Goal: Transaction & Acquisition: Purchase product/service

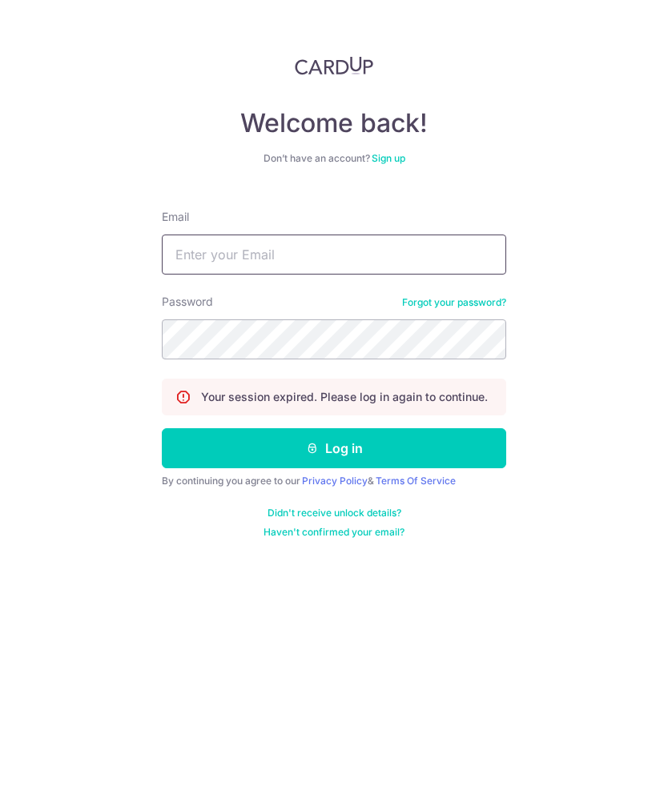
click at [188, 259] on input "Email" at bounding box center [334, 255] width 344 height 40
type input "Rachelkoh.wy@gmail.com"
click at [188, 442] on button "Log in" at bounding box center [334, 448] width 344 height 40
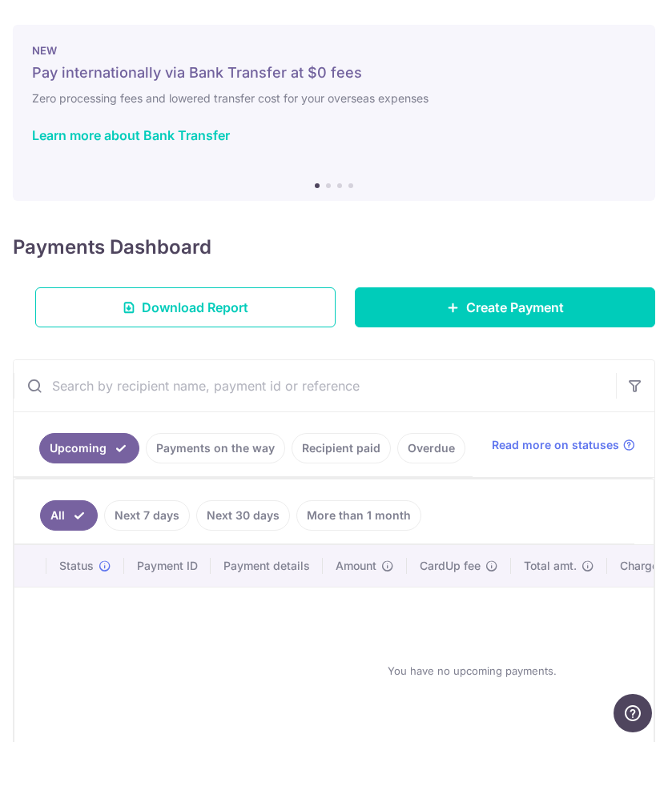
click at [571, 339] on link "Create Payment" at bounding box center [505, 359] width 300 height 40
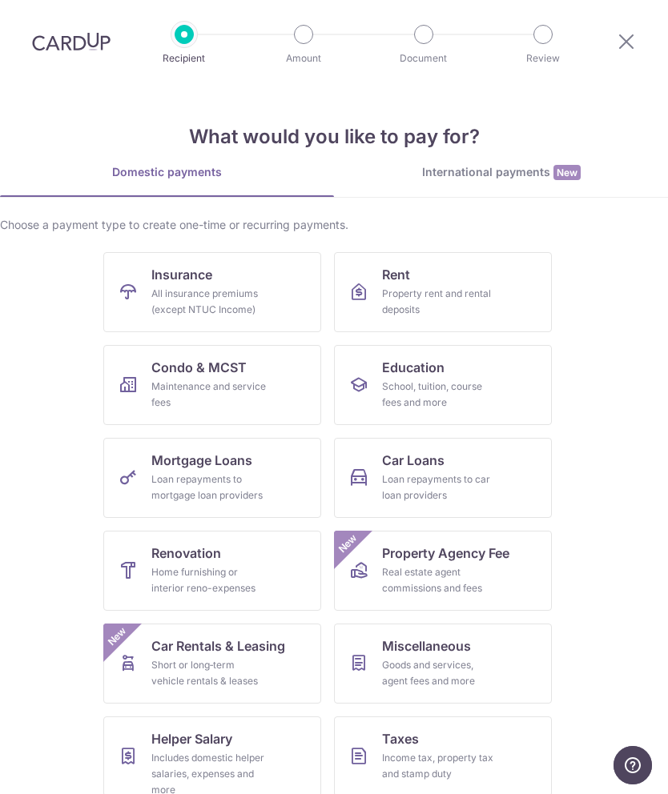
scroll to position [-2, 0]
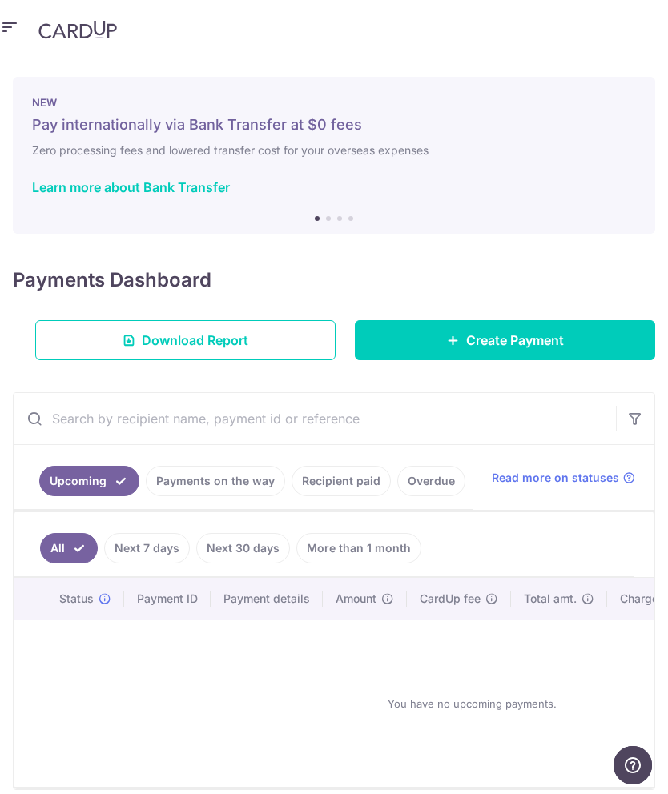
click at [407, 320] on link "Create Payment" at bounding box center [505, 340] width 300 height 40
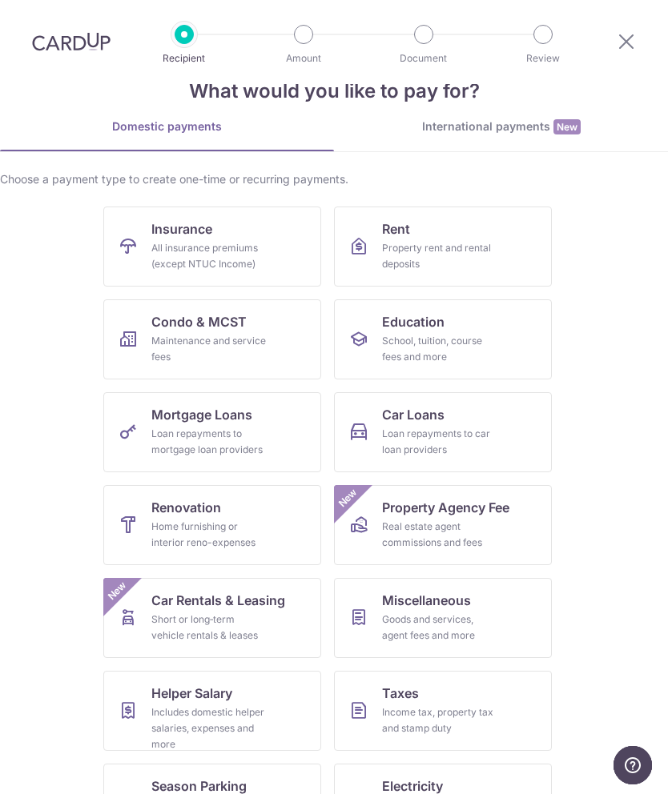
scroll to position [44, 0]
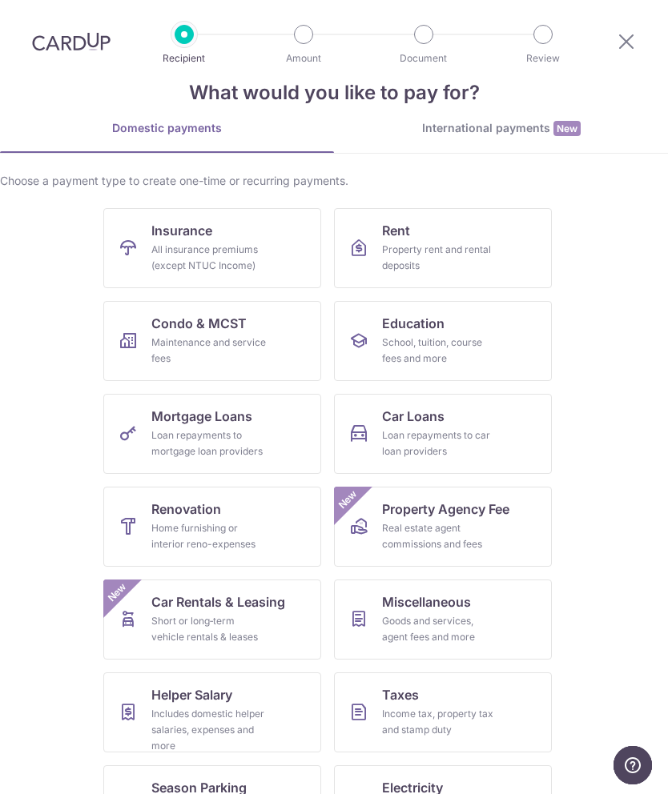
click at [487, 344] on div "School, tuition, course fees and more" at bounding box center [439, 351] width 115 height 32
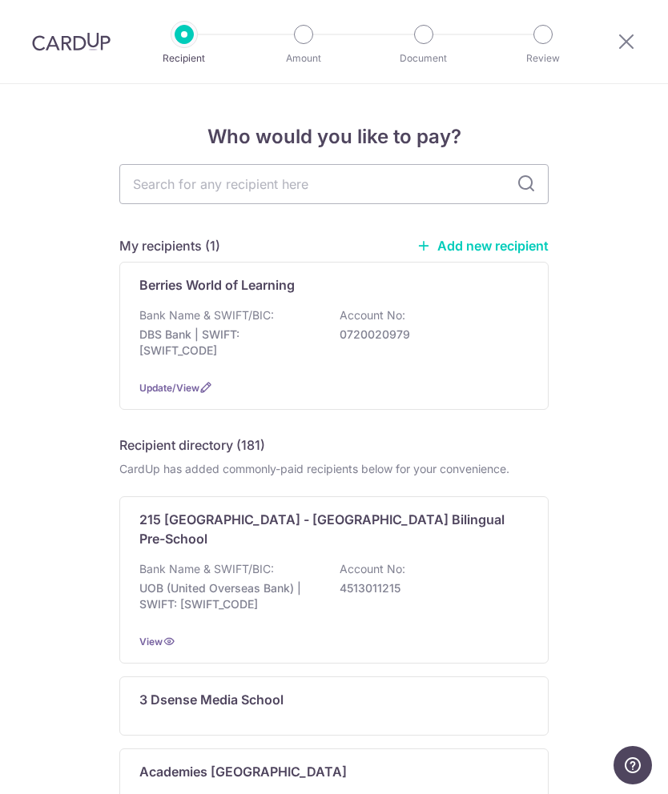
click at [154, 392] on span "Update/View" at bounding box center [169, 388] width 60 height 12
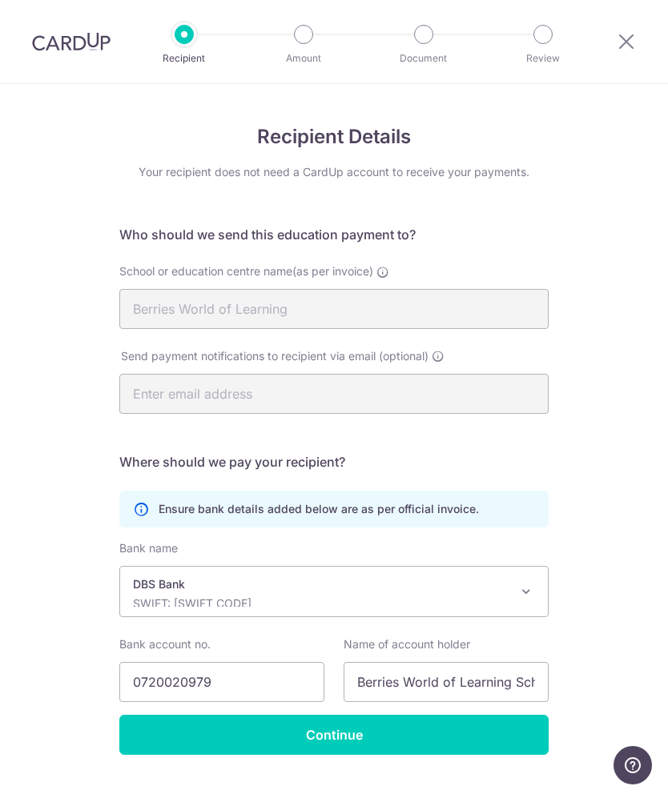
click at [627, 405] on div "Recipient Details Your recipient does not need a CardUp account to receive your…" at bounding box center [334, 457] width 668 height 746
click at [132, 732] on input "Continue" at bounding box center [333, 735] width 429 height 40
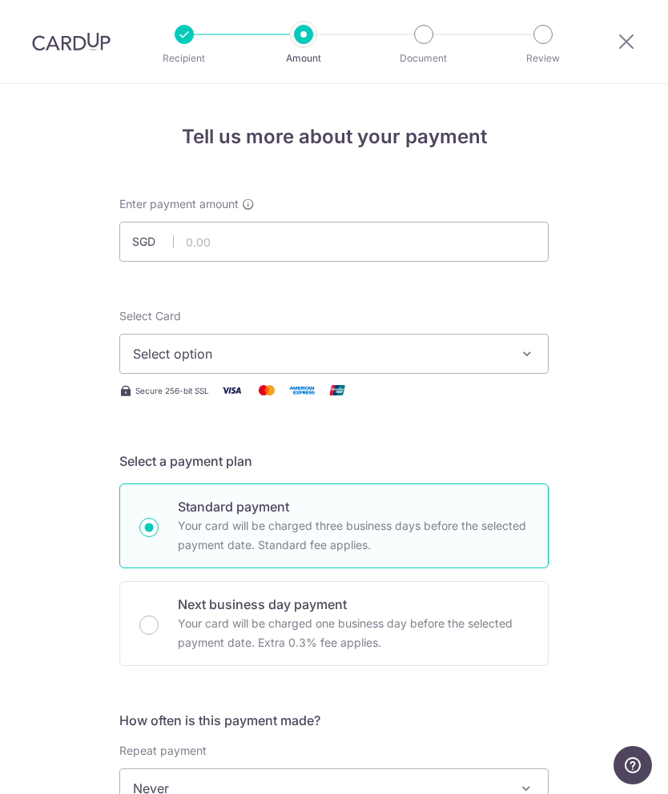
click at [528, 362] on button "Select option" at bounding box center [333, 354] width 429 height 40
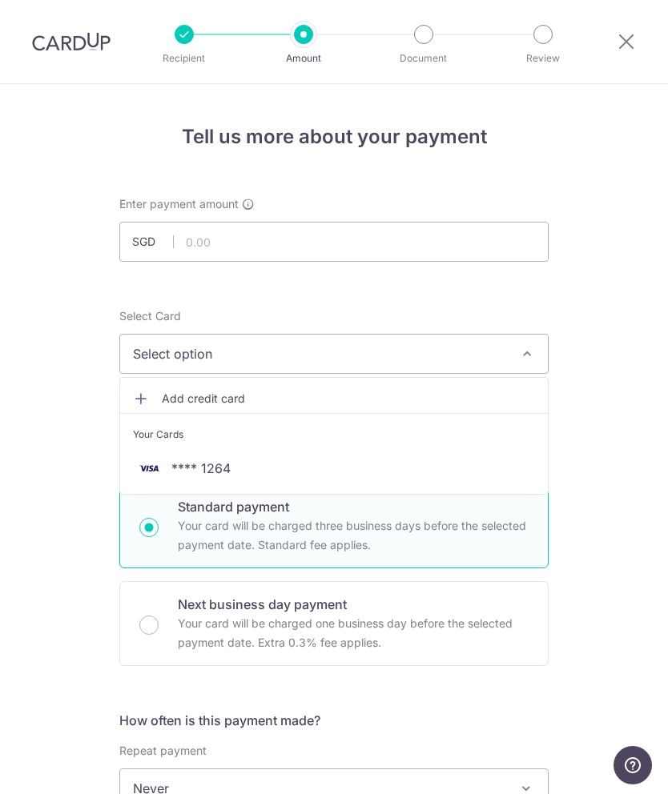
click at [628, 472] on div at bounding box center [334, 397] width 668 height 794
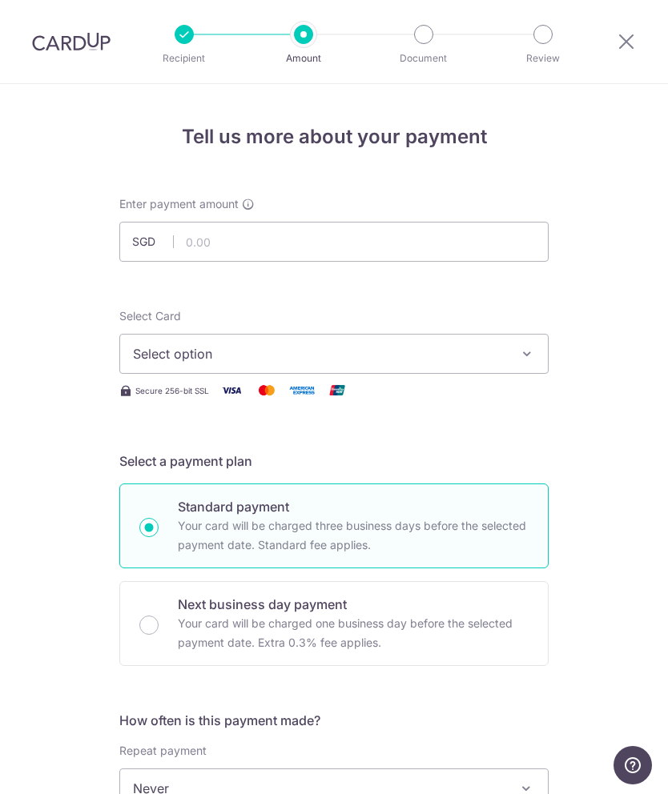
click at [163, 398] on div "Secure 256-bit SSL" at bounding box center [333, 390] width 429 height 20
click at [548, 352] on button "Select option" at bounding box center [333, 354] width 429 height 40
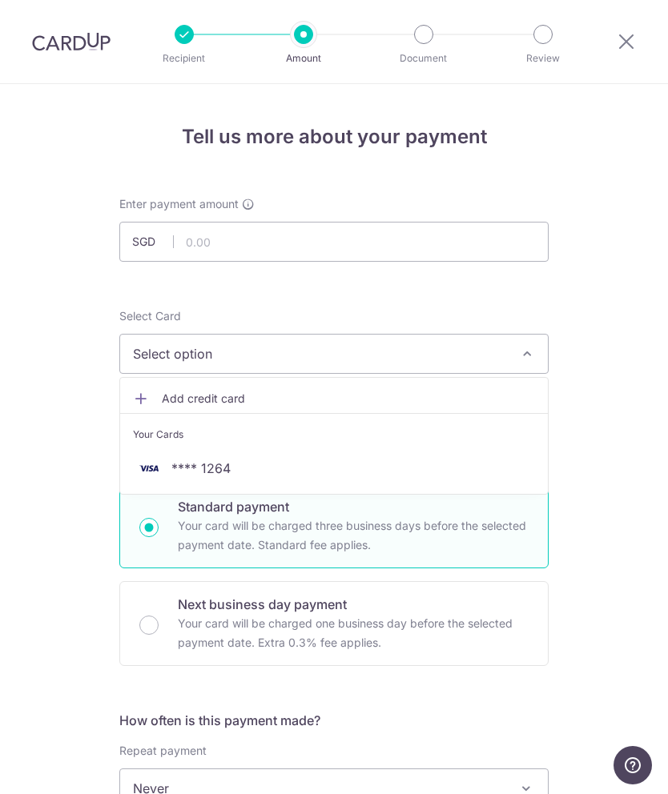
click at [165, 401] on span "Add credit card" at bounding box center [348, 399] width 373 height 16
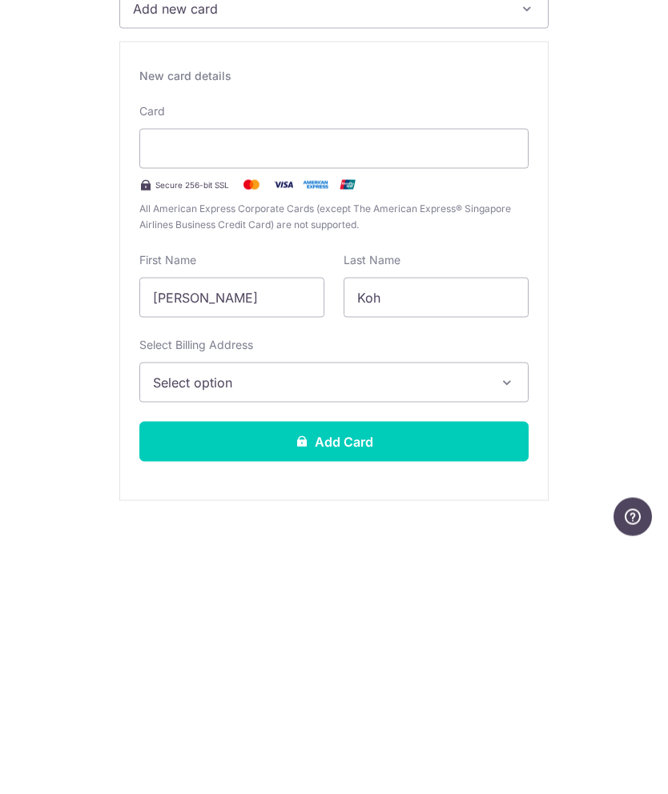
scroll to position [98, 0]
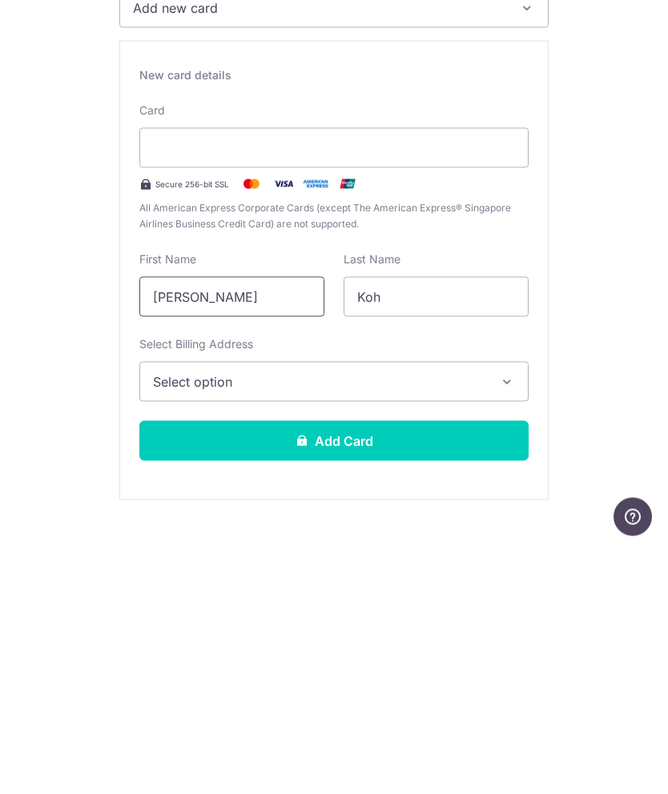
click at [267, 525] on input "[PERSON_NAME]" at bounding box center [231, 545] width 185 height 40
click at [225, 525] on input "[PERSON_NAME]" at bounding box center [231, 545] width 185 height 40
type input "Rachel"
click at [171, 620] on span "Select option" at bounding box center [319, 629] width 333 height 19
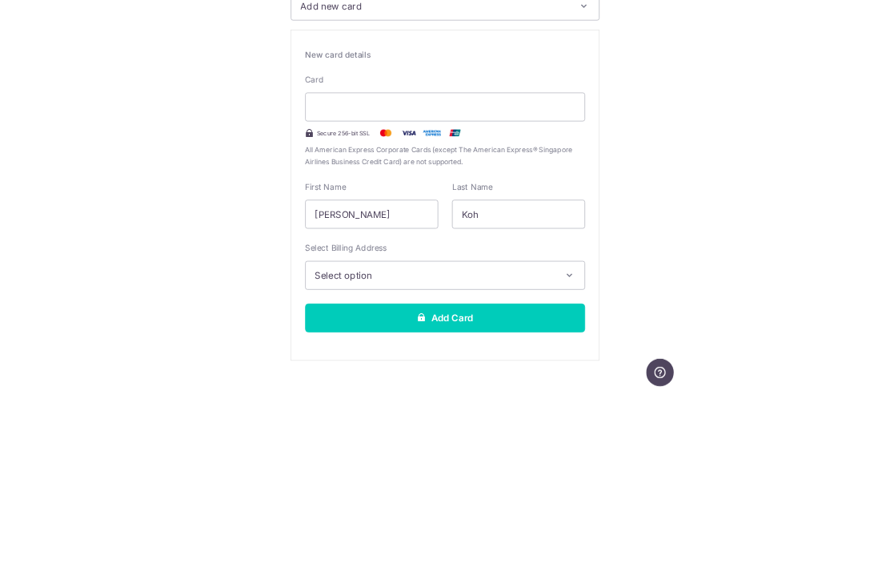
scroll to position [64, 0]
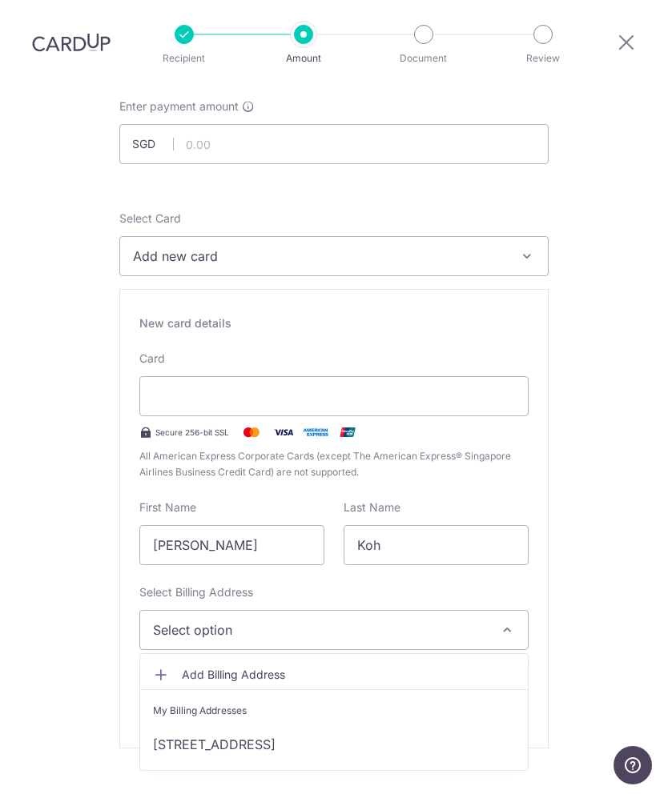
click at [177, 725] on link "[STREET_ADDRESS]" at bounding box center [333, 744] width 387 height 38
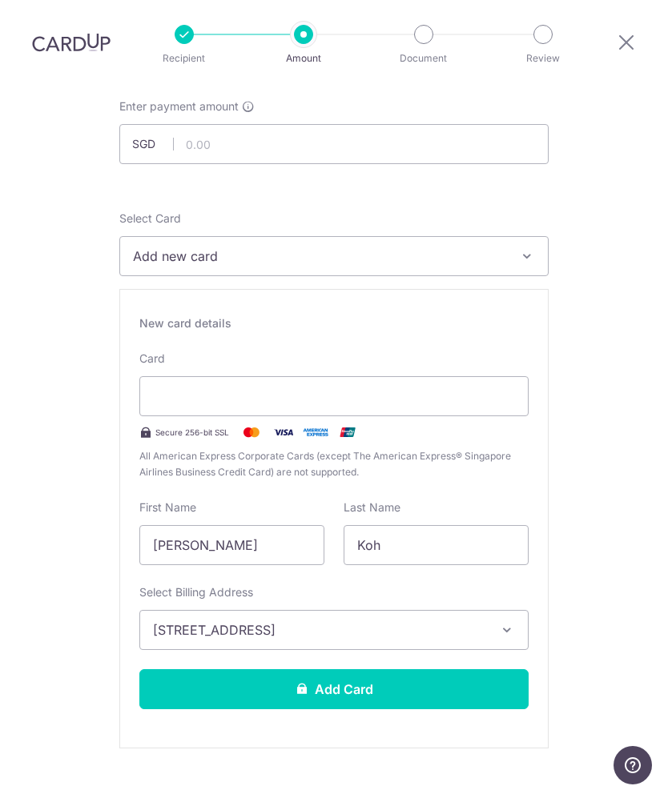
click at [495, 669] on button "Add Card" at bounding box center [333, 689] width 389 height 40
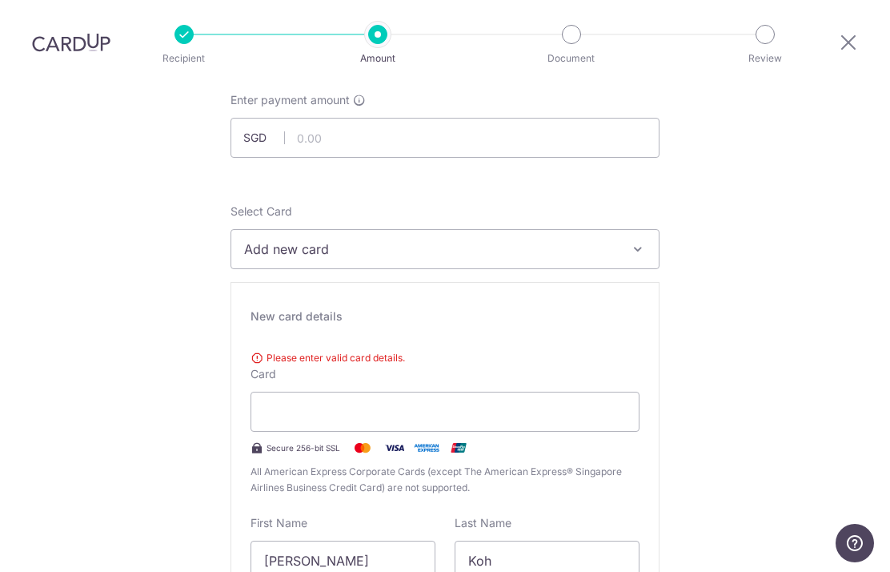
scroll to position [0, 0]
